Goal: Information Seeking & Learning: Learn about a topic

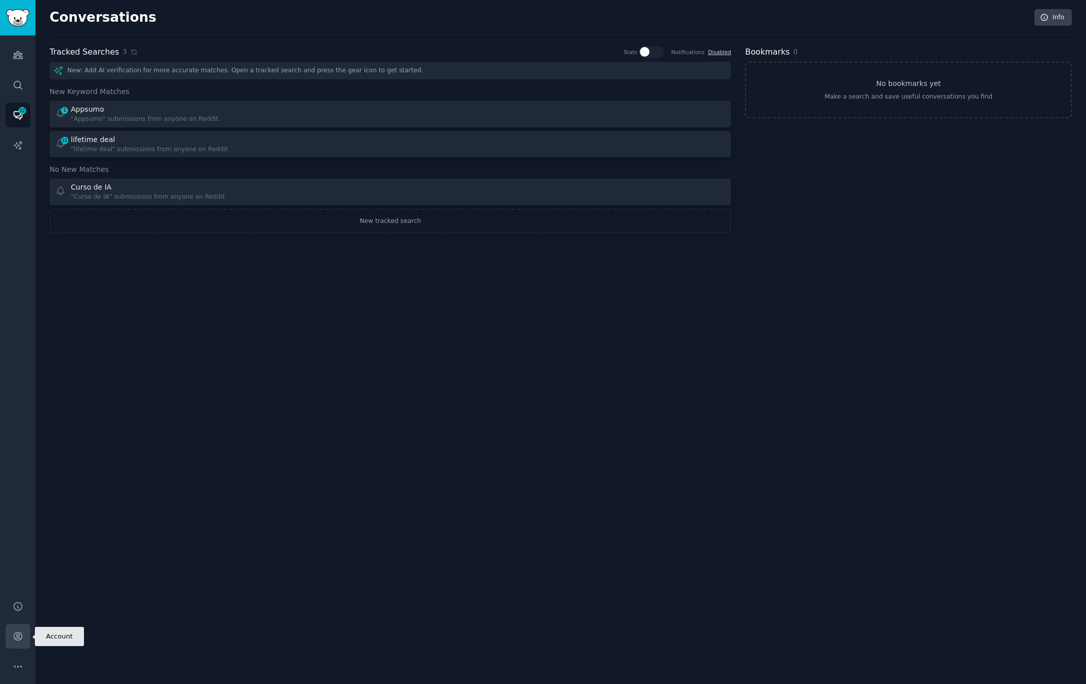
click at [24, 634] on link "Account" at bounding box center [18, 636] width 25 height 25
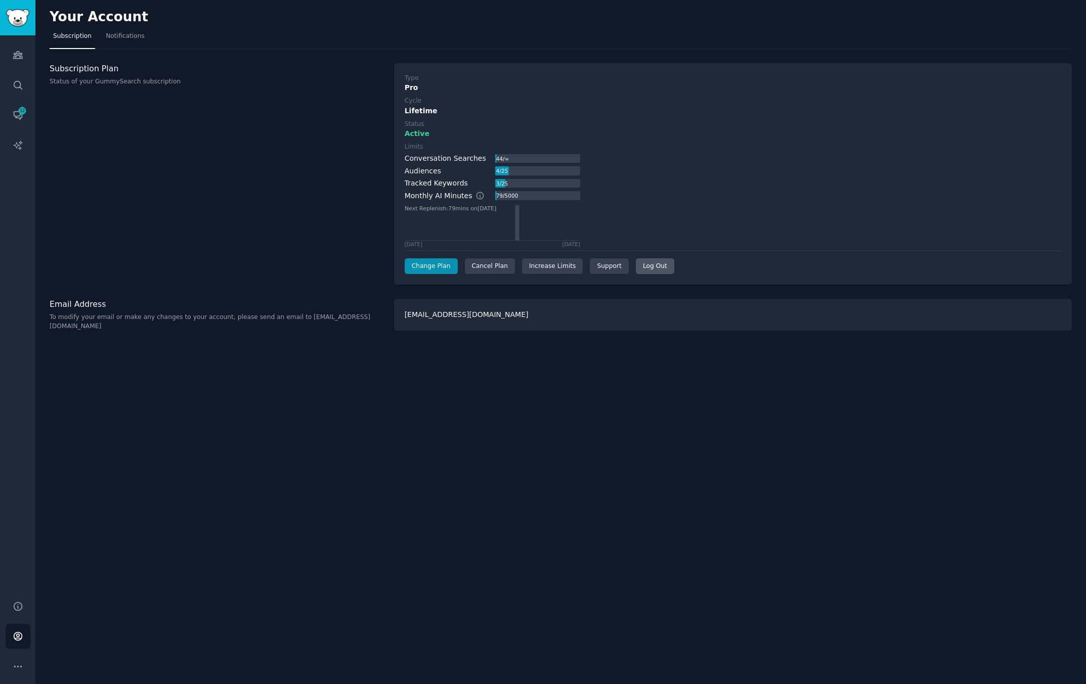
click at [651, 272] on div "Log Out" at bounding box center [655, 267] width 38 height 16
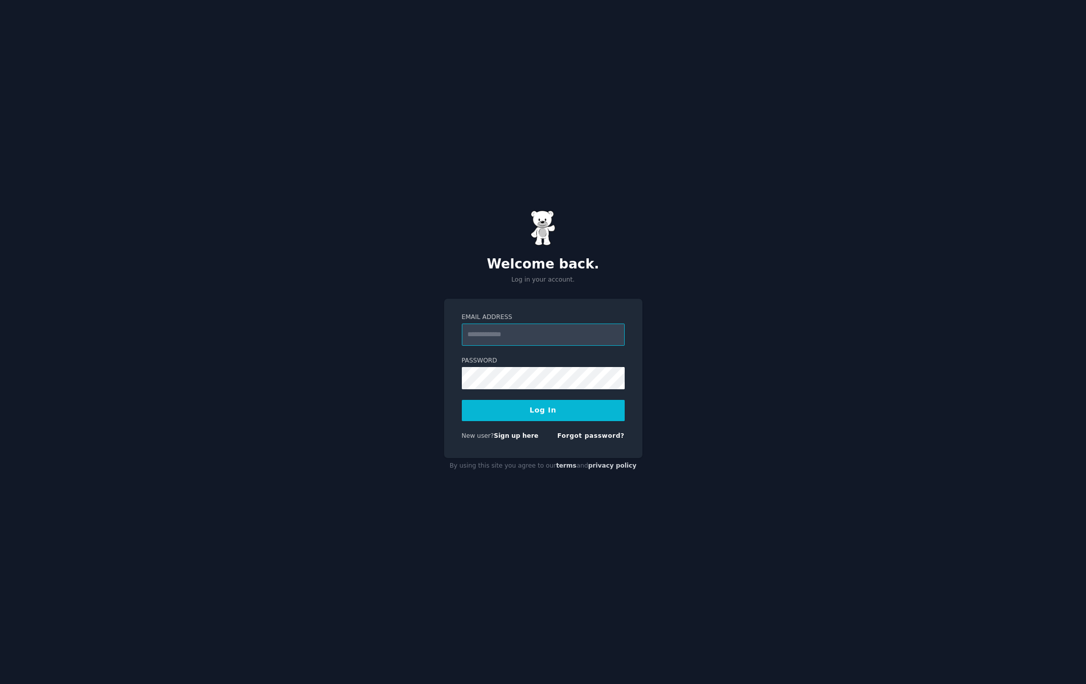
type input "**********"
click at [549, 404] on button "Log In" at bounding box center [543, 410] width 163 height 21
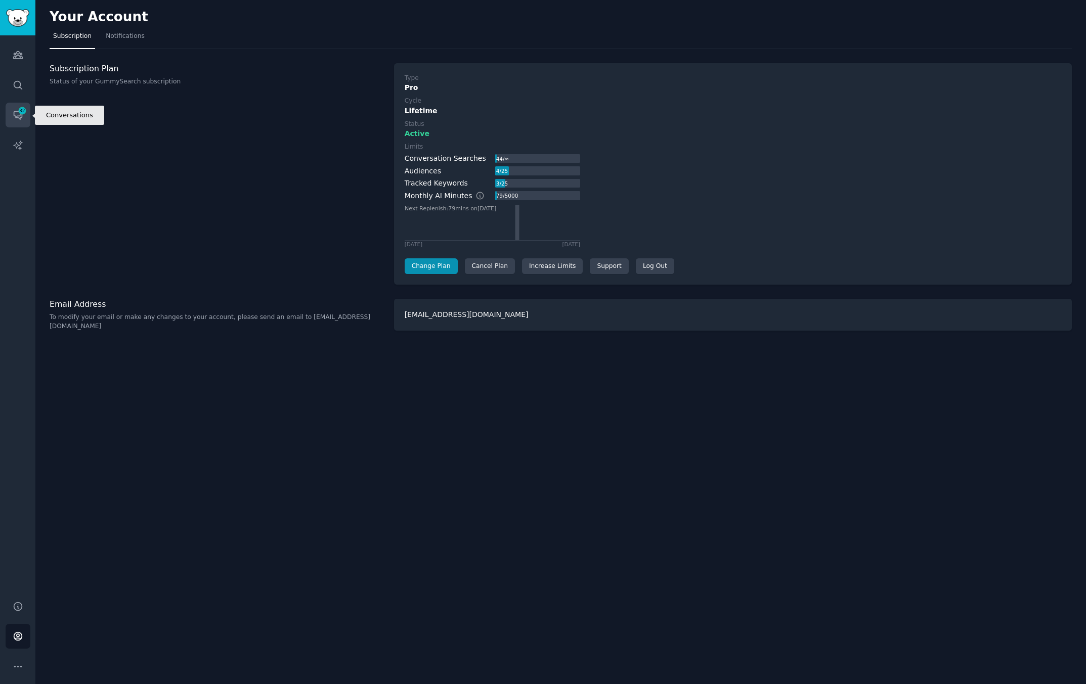
click at [16, 113] on icon "Sidebar" at bounding box center [18, 115] width 11 height 11
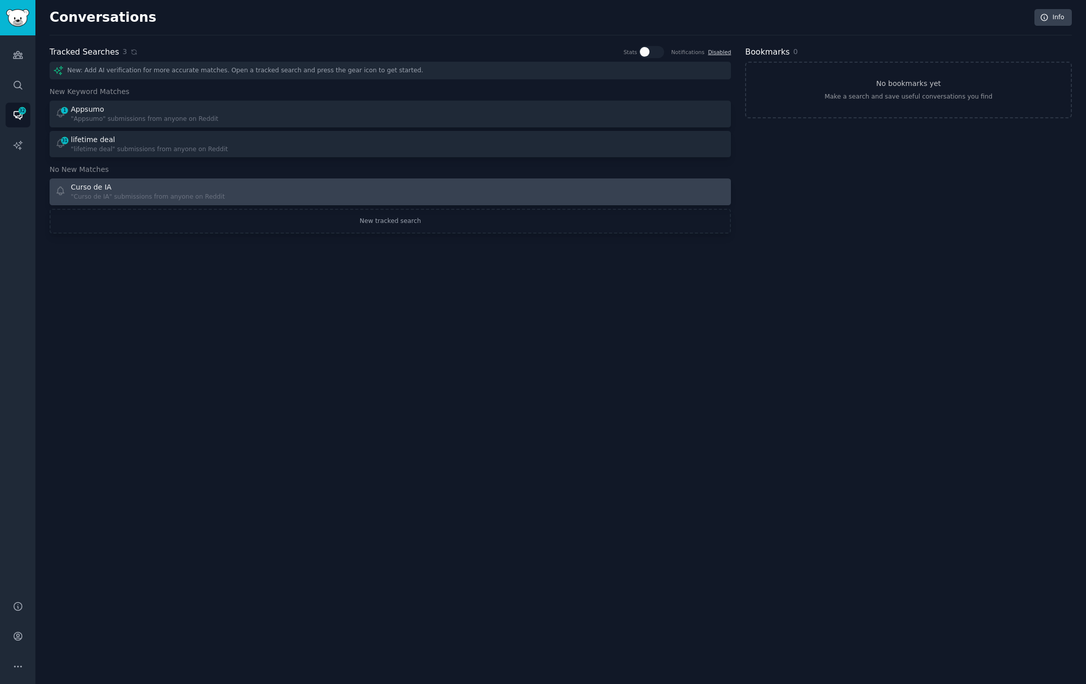
click at [135, 189] on div "Curso de IA" at bounding box center [148, 187] width 154 height 11
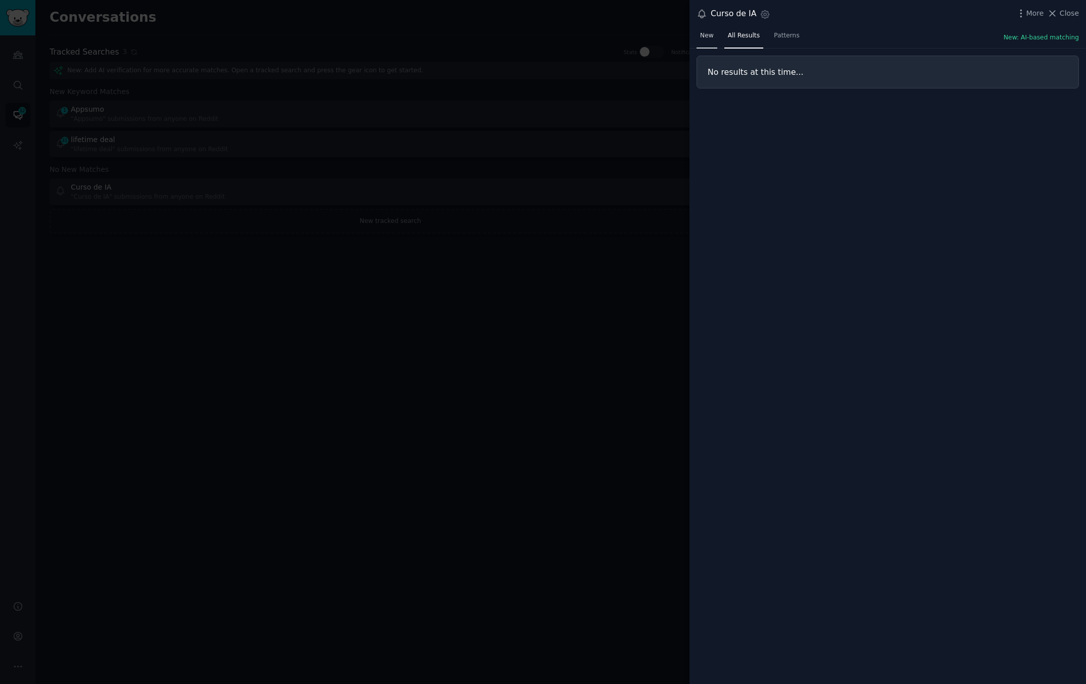
click at [705, 34] on span "New" at bounding box center [707, 35] width 14 height 9
click at [1026, 13] on icon "button" at bounding box center [1021, 13] width 11 height 11
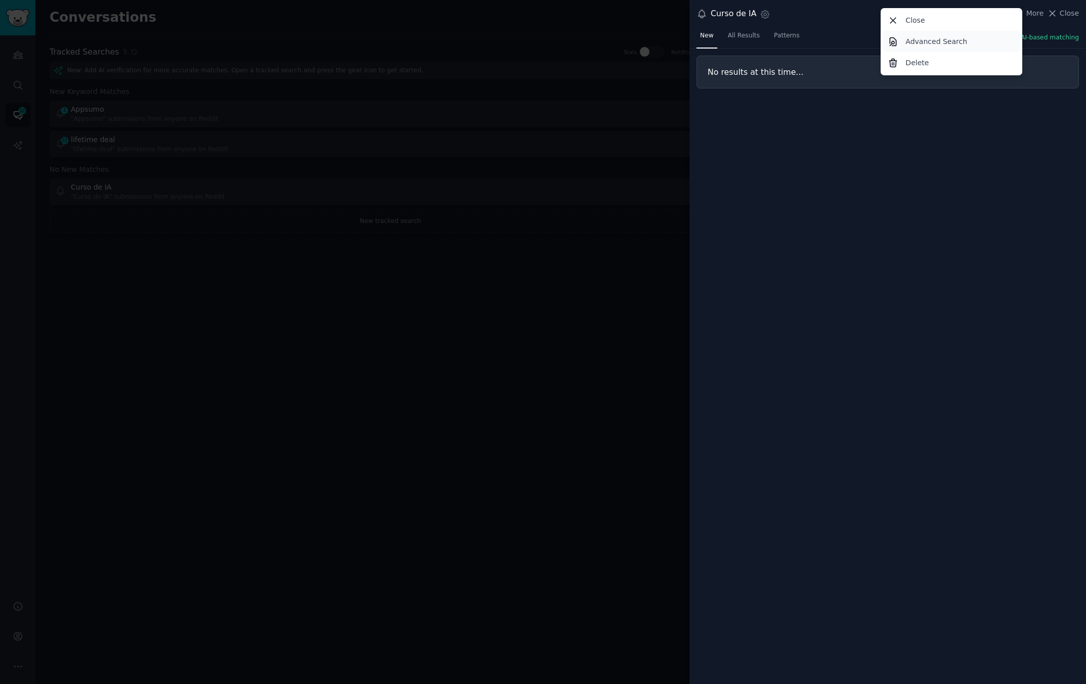
click at [970, 40] on link "Advanced Search" at bounding box center [952, 41] width 138 height 21
